Goal: Navigation & Orientation: Find specific page/section

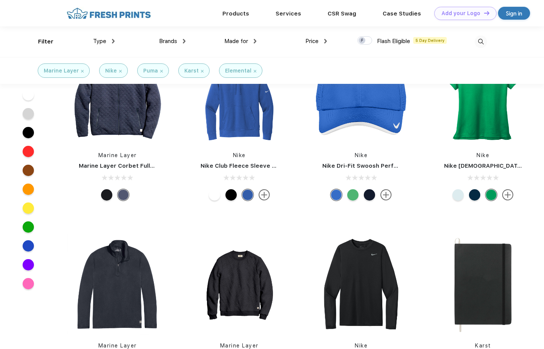
scroll to position [354, 0]
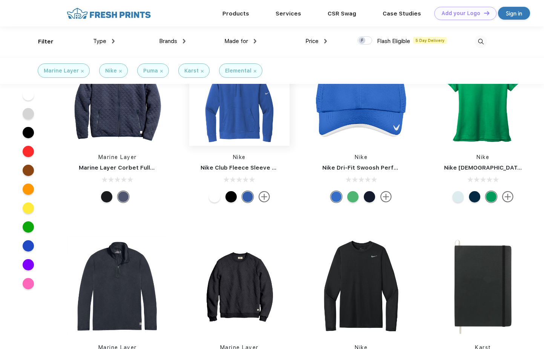
click at [249, 115] on img at bounding box center [239, 95] width 100 height 100
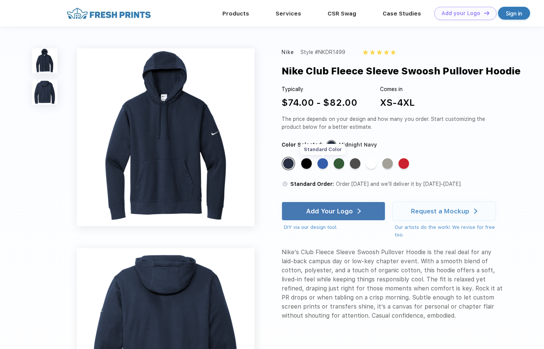
click at [324, 165] on div "Standard Color" at bounding box center [323, 163] width 11 height 11
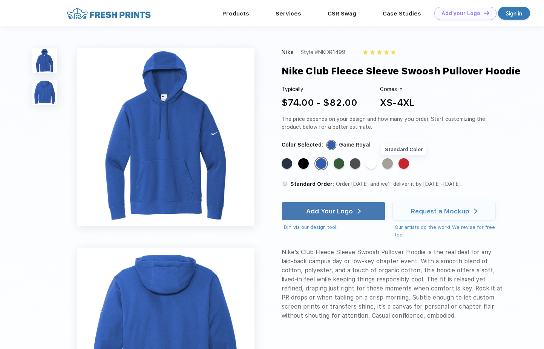
click at [404, 163] on div "Standard Color" at bounding box center [404, 163] width 11 height 11
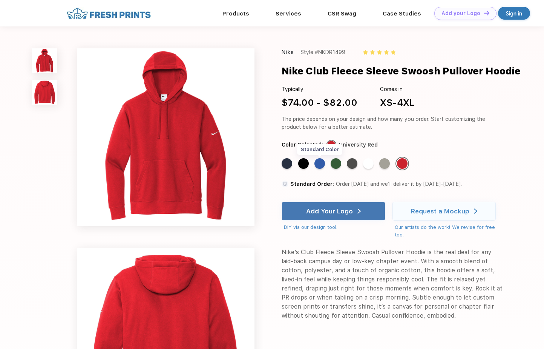
click at [322, 163] on div "Standard Color" at bounding box center [320, 163] width 11 height 11
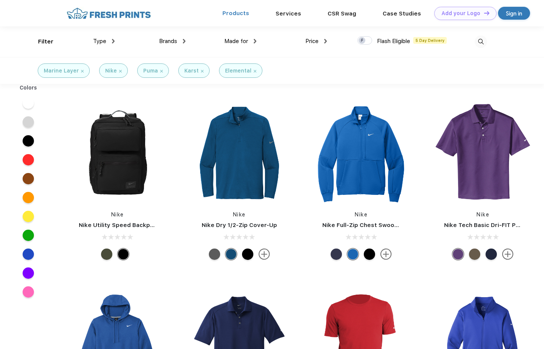
scroll to position [0, 0]
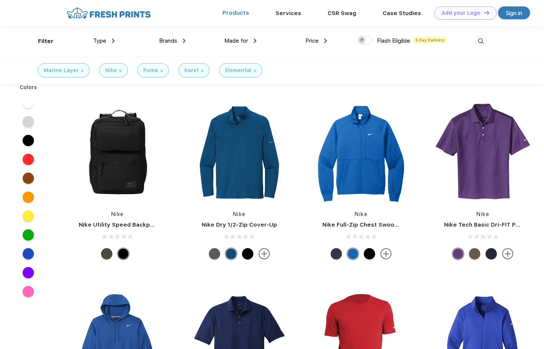
click at [242, 13] on link "Products" at bounding box center [236, 12] width 27 height 7
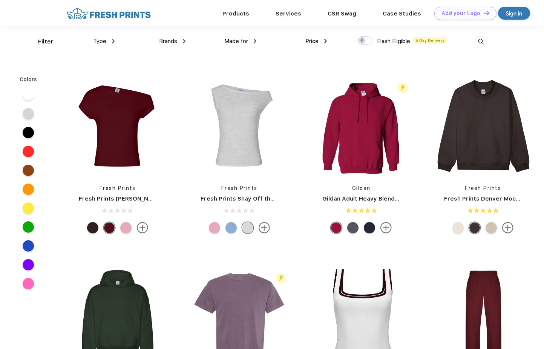
scroll to position [0, 0]
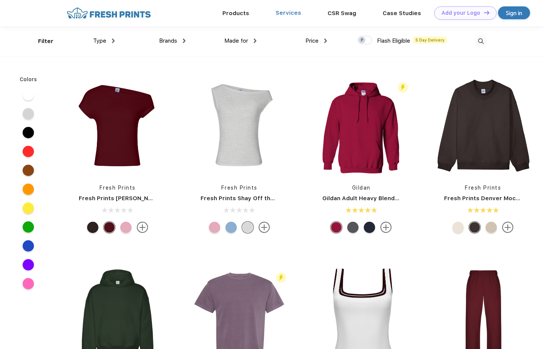
click at [287, 12] on link "Services" at bounding box center [289, 12] width 26 height 7
